Goal: Obtain resource: Download file/media

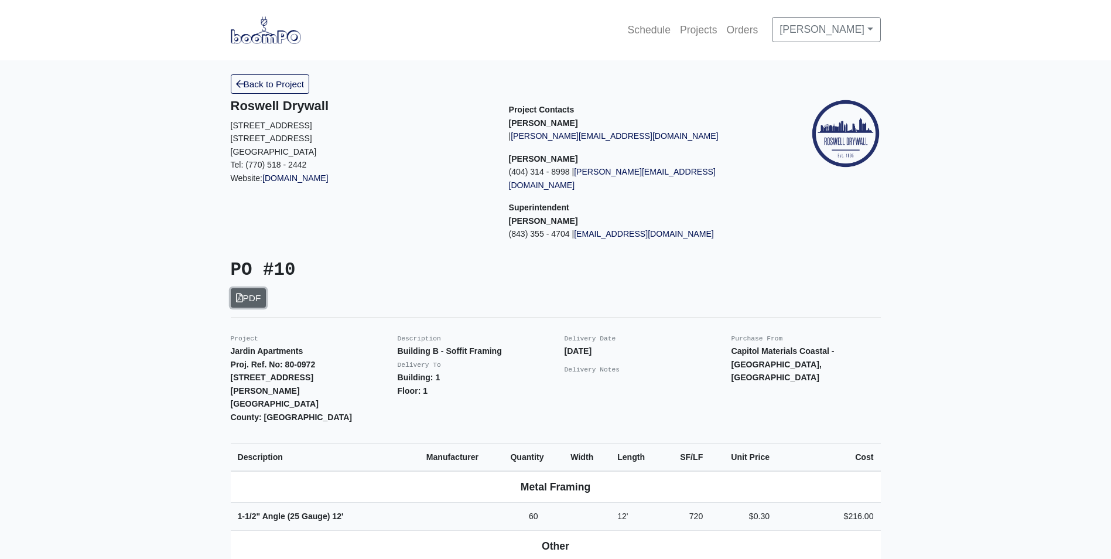
click at [241, 288] on link "PDF" at bounding box center [249, 297] width 36 height 19
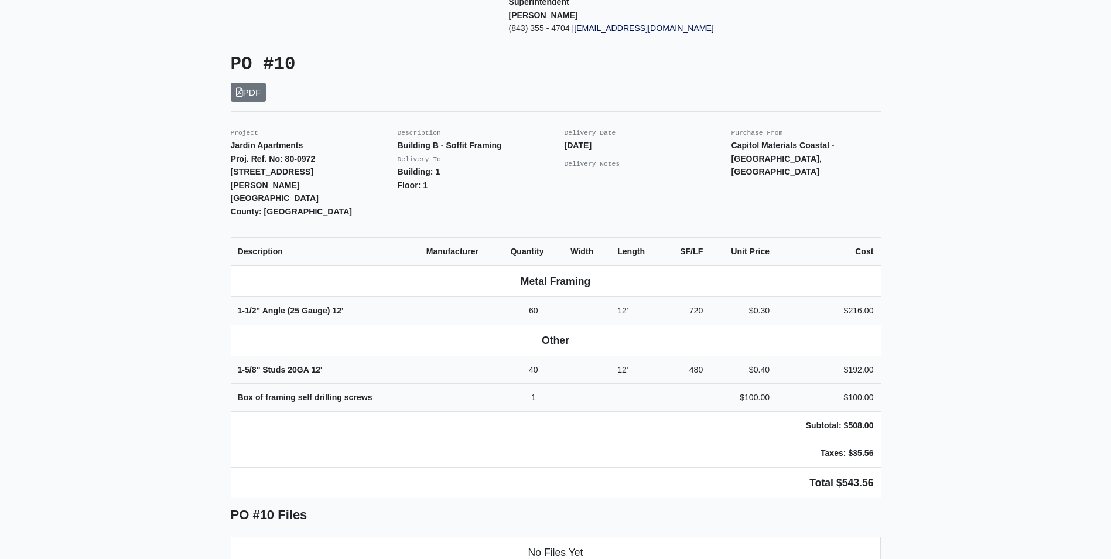
scroll to position [234, 0]
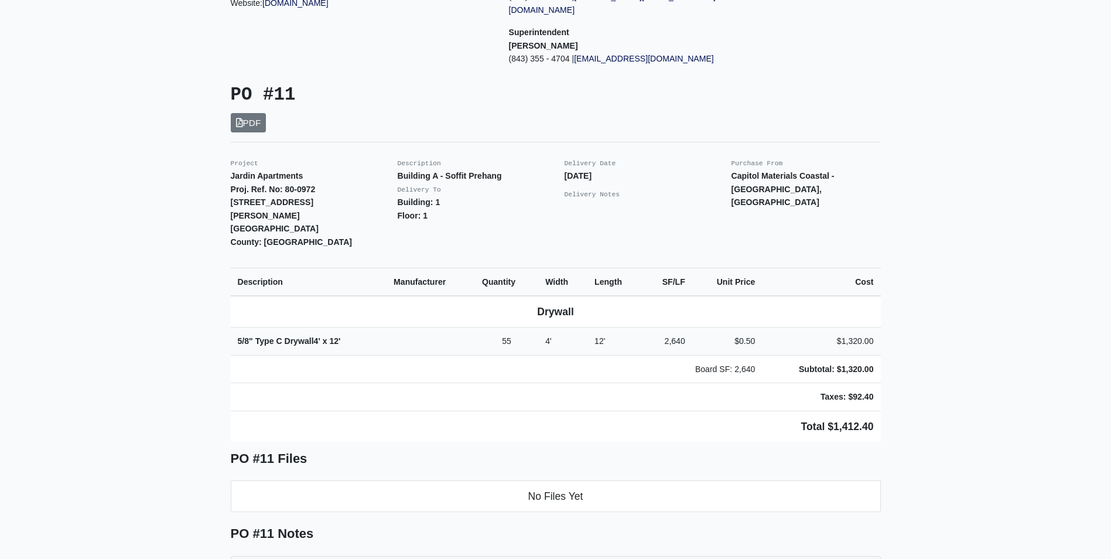
scroll to position [234, 0]
